Goal: Navigation & Orientation: Find specific page/section

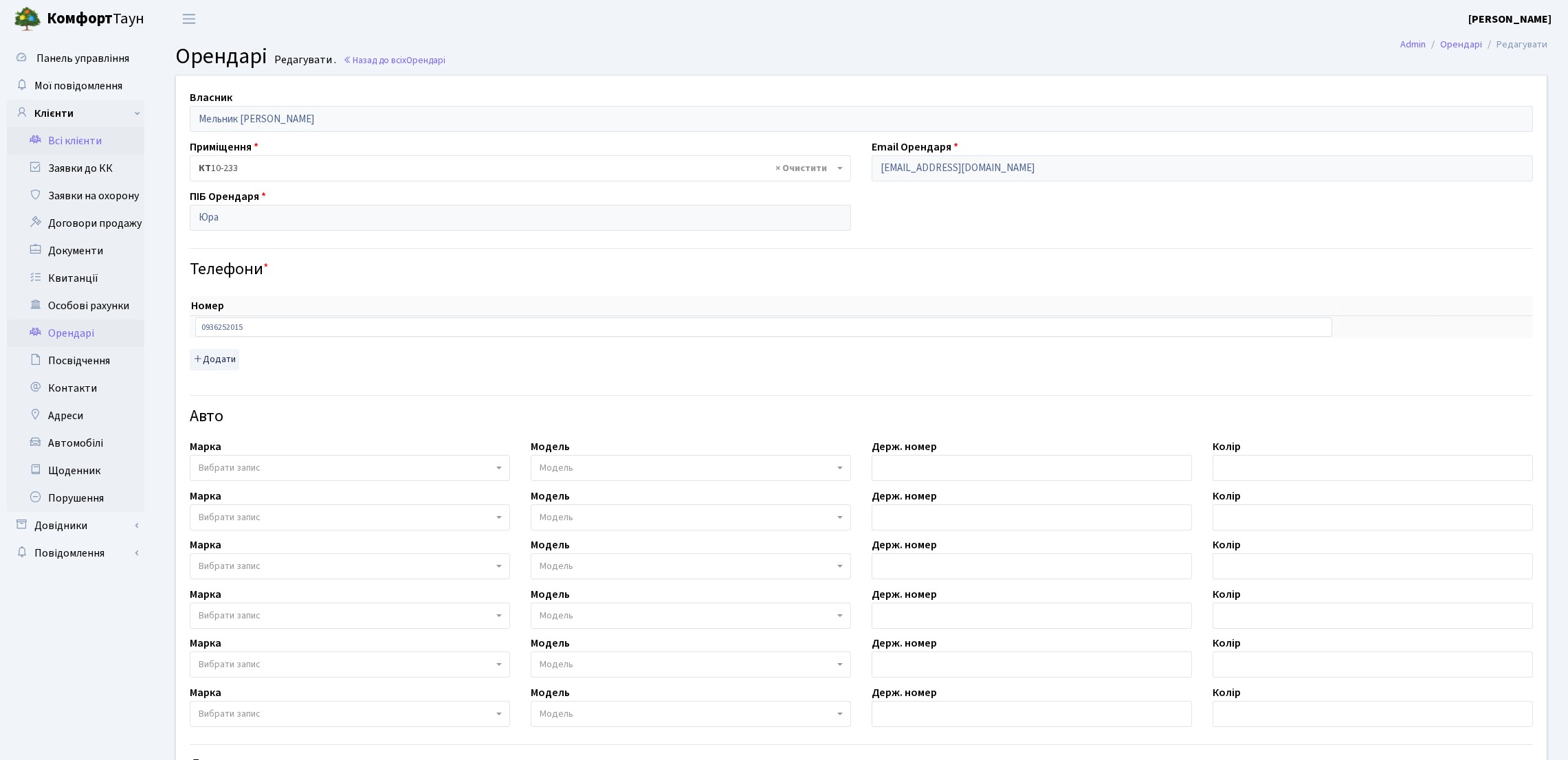
click at [29, 141] on link "Всі клієнти" at bounding box center [76, 140] width 138 height 28
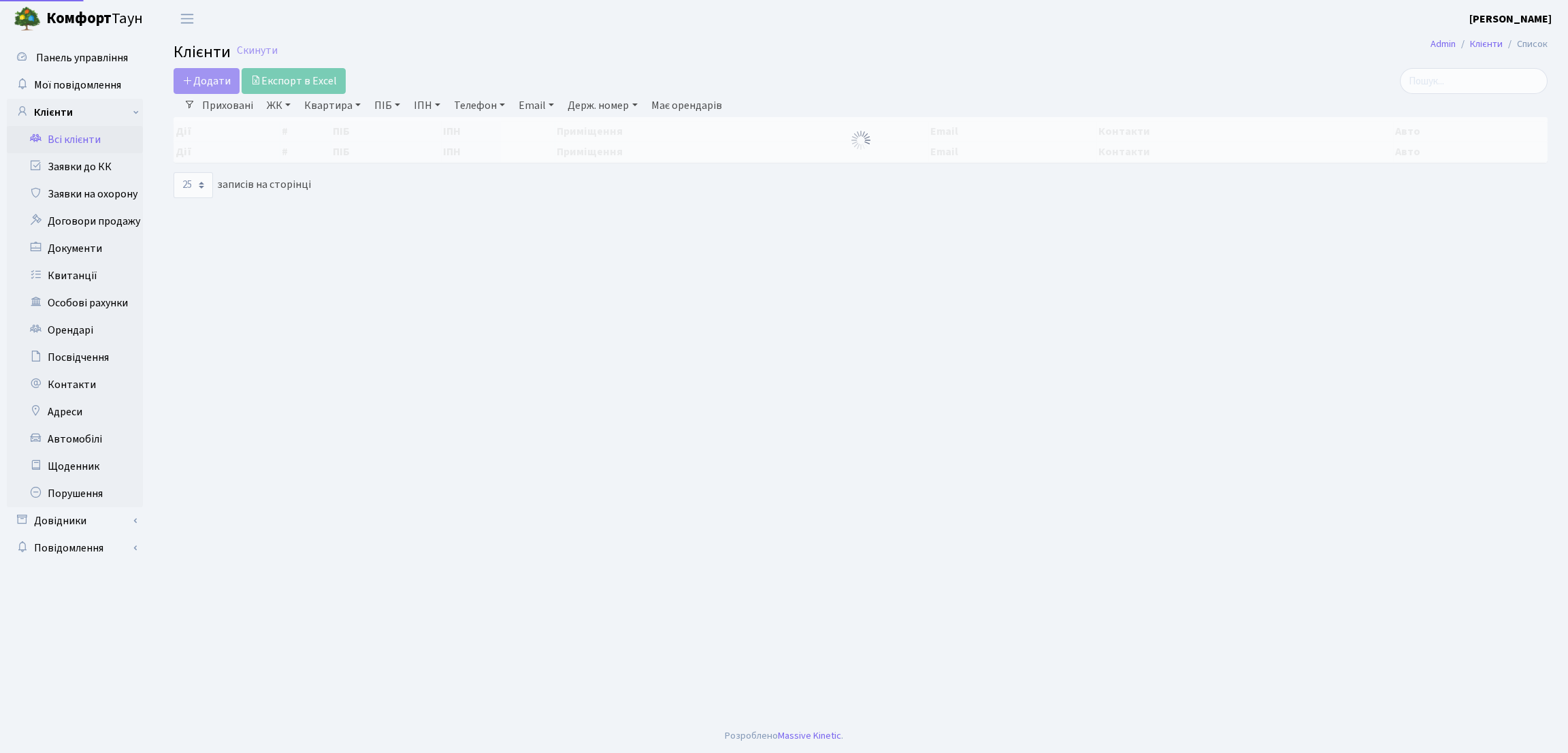
select select "25"
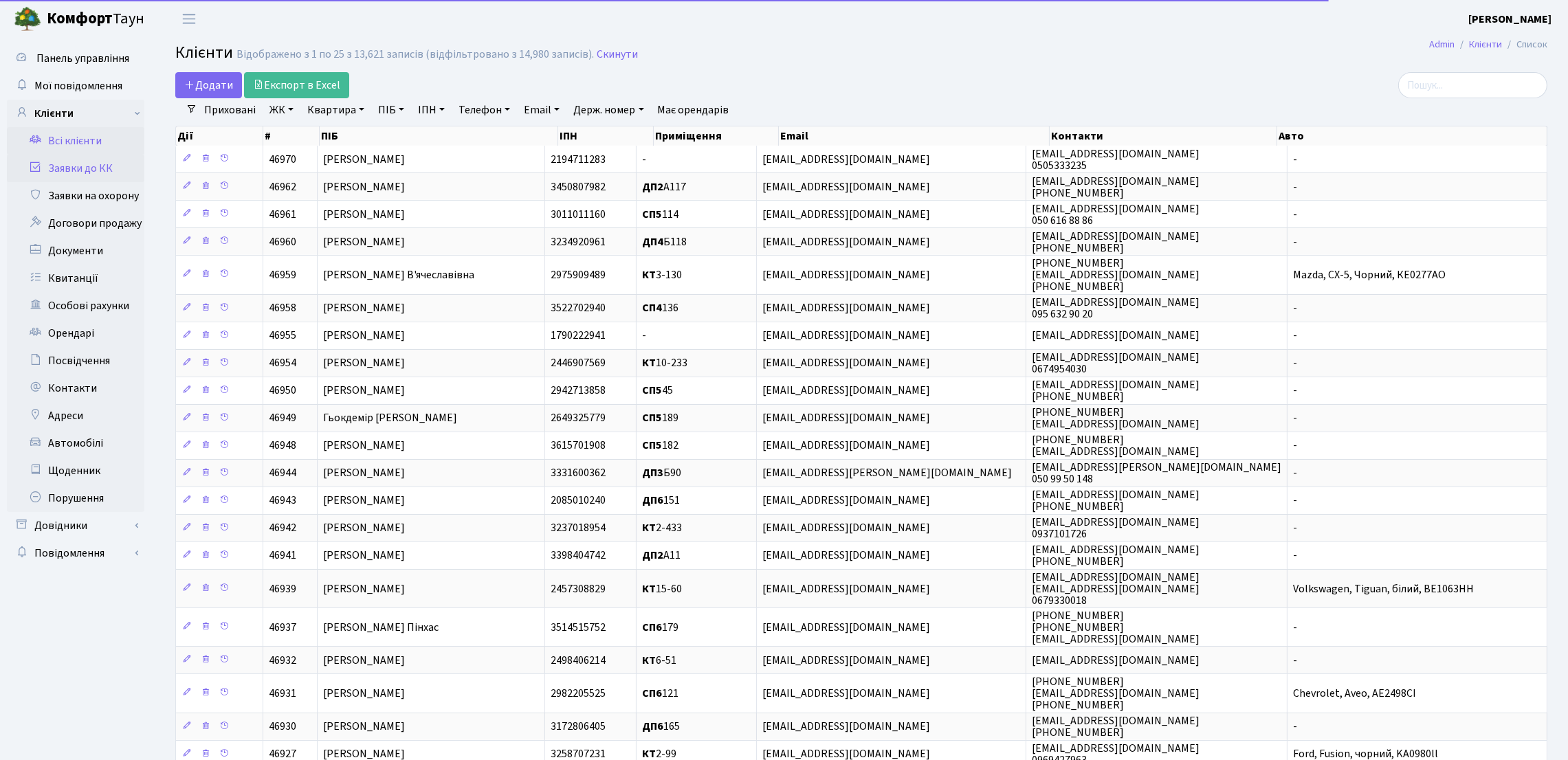
click at [77, 171] on link "Заявки до КК" at bounding box center [76, 168] width 138 height 28
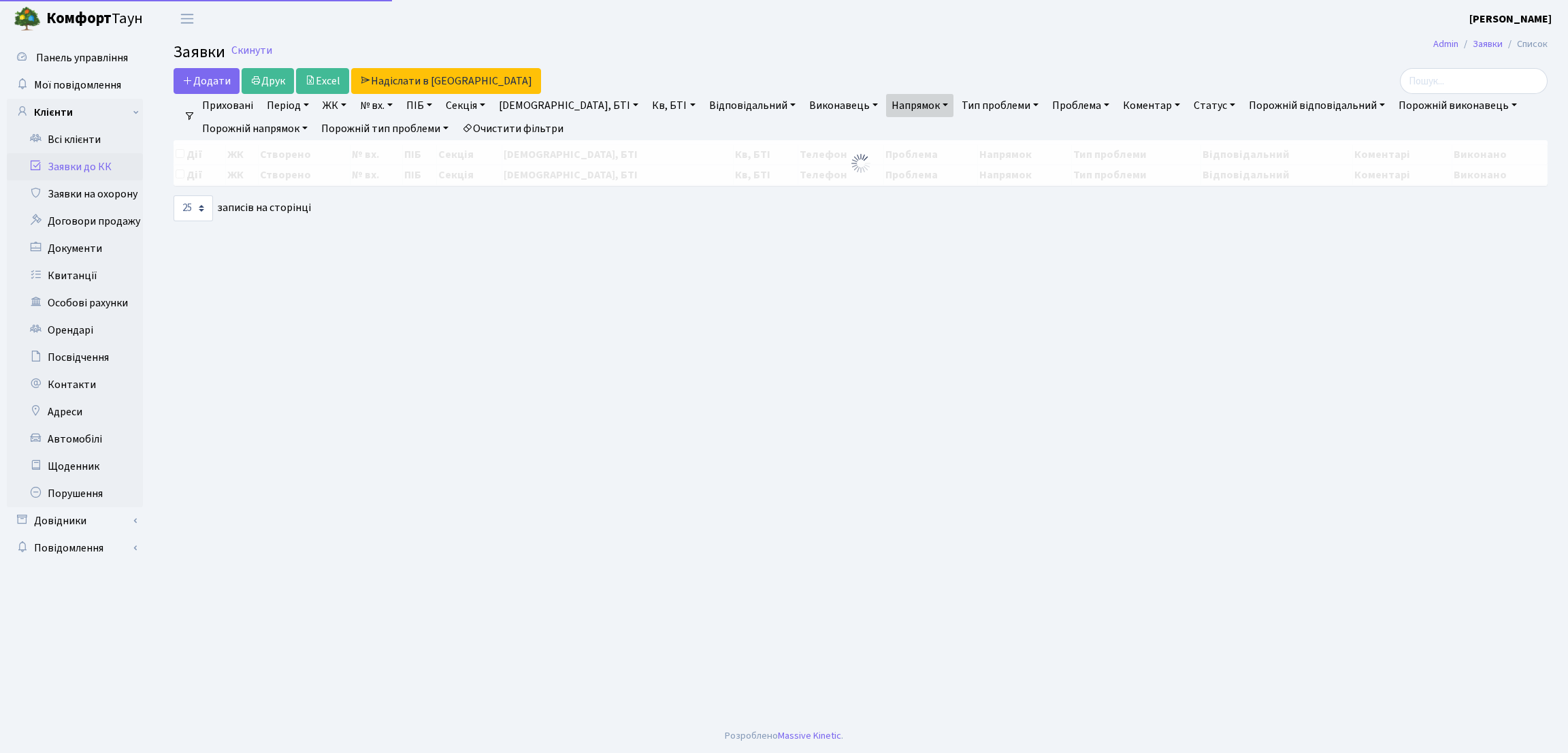
select select "25"
